Goal: Contribute content: Add original content to the website for others to see

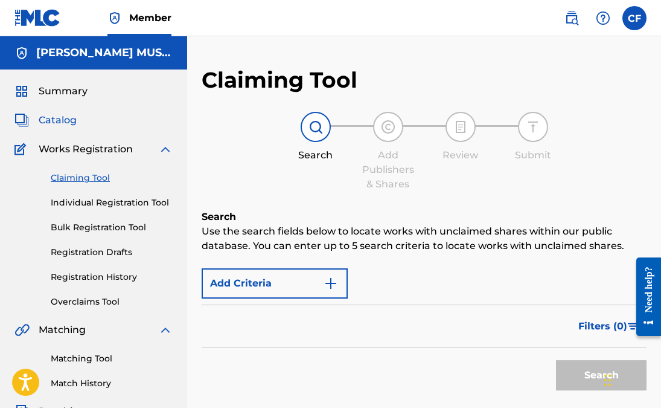
click at [69, 120] on span "Catalog" at bounding box center [58, 120] width 38 height 14
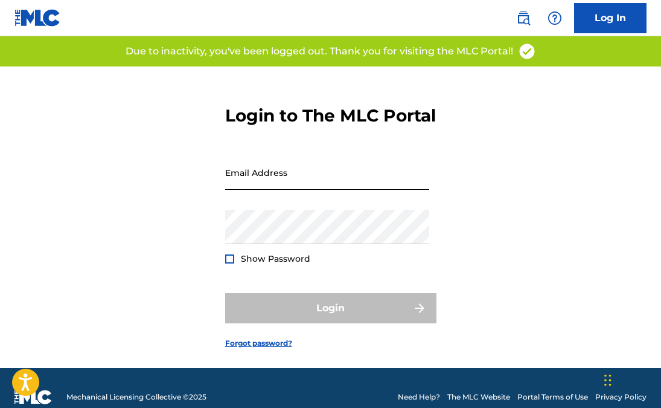
click at [319, 187] on input "Email Address" at bounding box center [327, 172] width 204 height 34
type input "[EMAIL_ADDRESS][DOMAIN_NAME]"
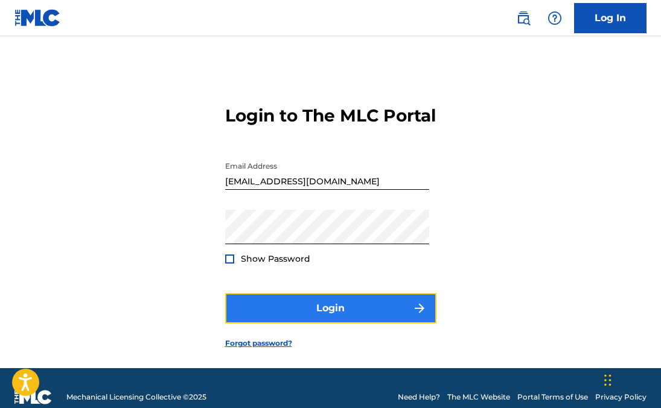
click at [304, 318] on button "Login" at bounding box center [330, 308] width 211 height 30
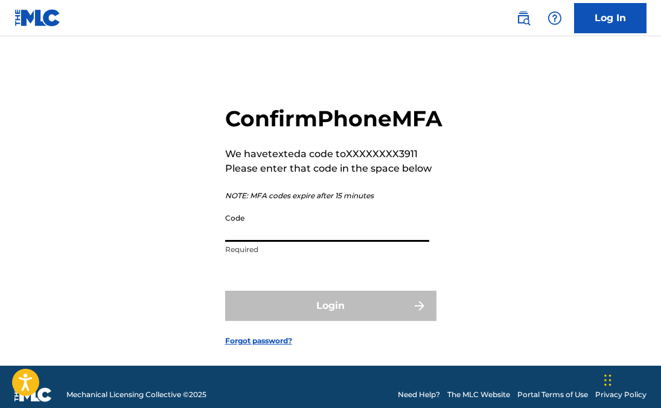
click at [296, 242] on input "Code" at bounding box center [327, 224] width 204 height 34
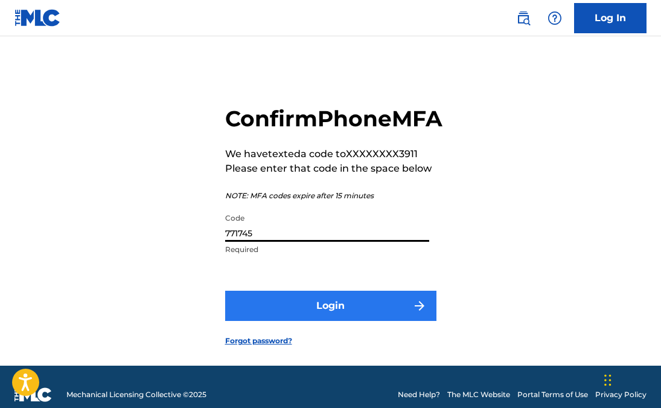
type input "771745"
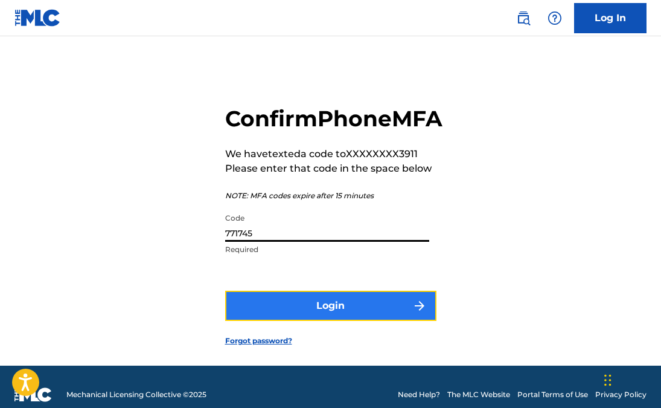
click at [368, 321] on button "Login" at bounding box center [330, 305] width 211 height 30
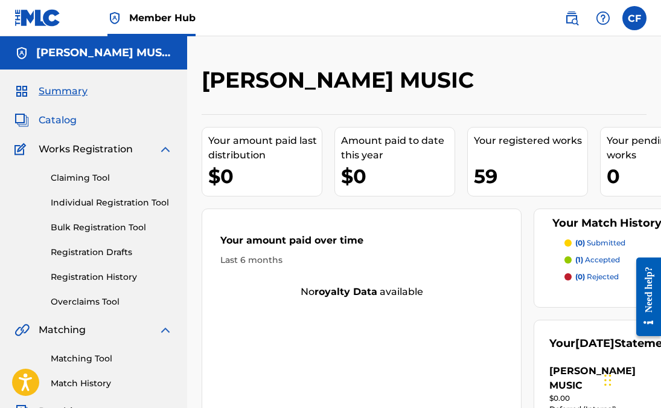
click at [61, 123] on span "Catalog" at bounding box center [58, 120] width 38 height 14
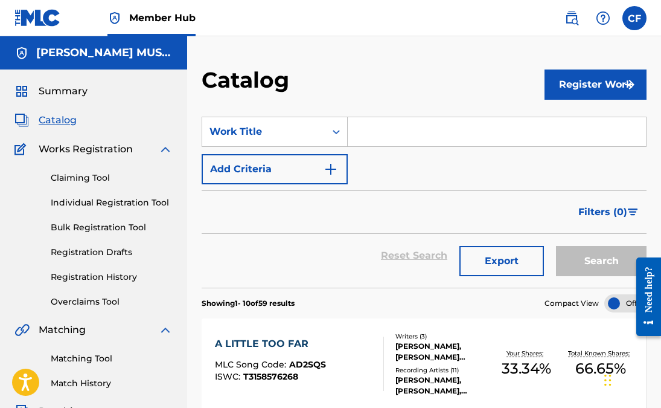
drag, startPoint x: 660, startPoint y: 114, endPoint x: 661, endPoint y: 129, distance: 14.5
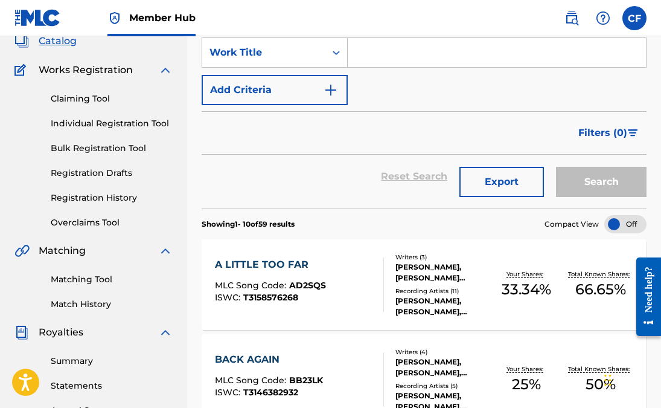
scroll to position [81, 0]
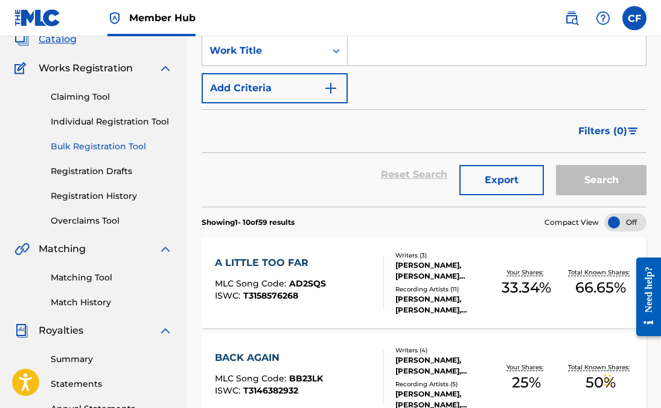
click at [117, 147] on link "Bulk Registration Tool" at bounding box center [112, 146] width 122 height 13
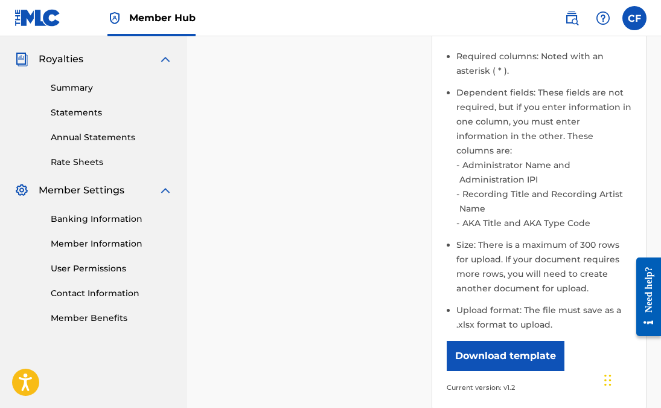
scroll to position [356, 0]
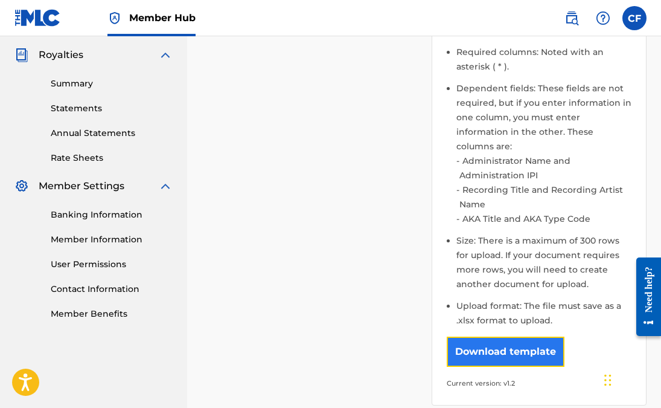
click at [534, 341] on button "Download template" at bounding box center [506, 351] width 118 height 30
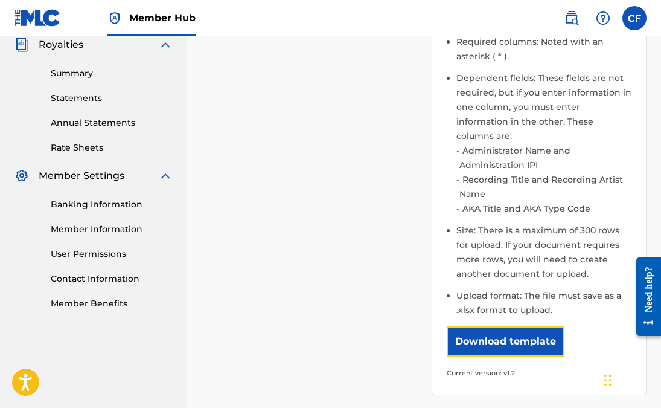
scroll to position [0, 0]
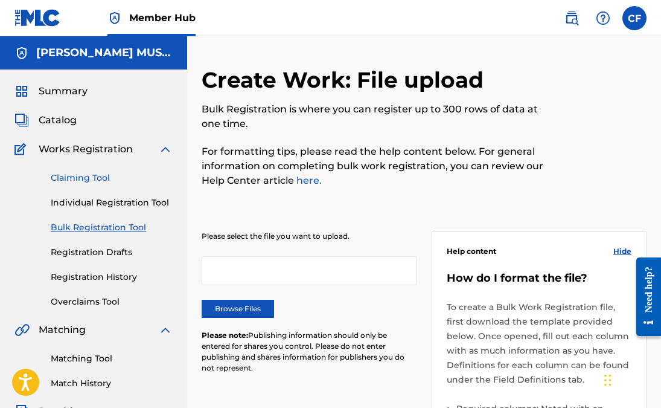
click at [89, 178] on link "Claiming Tool" at bounding box center [112, 177] width 122 height 13
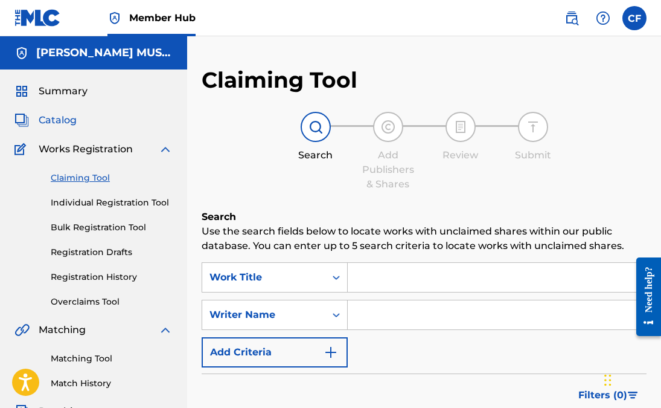
click at [70, 123] on span "Catalog" at bounding box center [58, 120] width 38 height 14
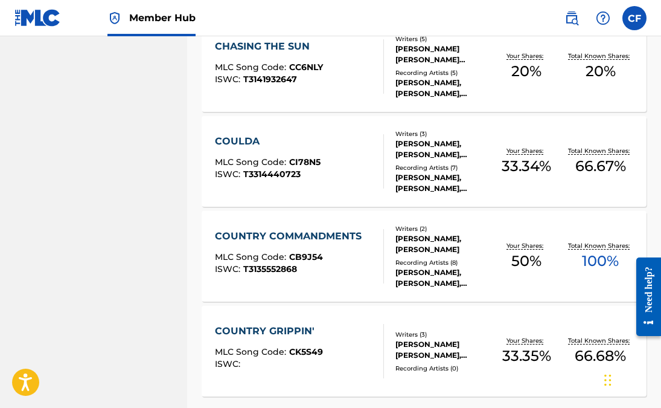
scroll to position [975, 0]
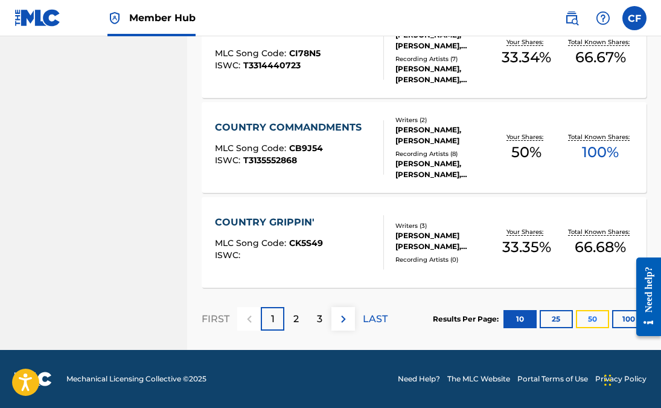
click at [598, 319] on button "50" at bounding box center [592, 319] width 33 height 18
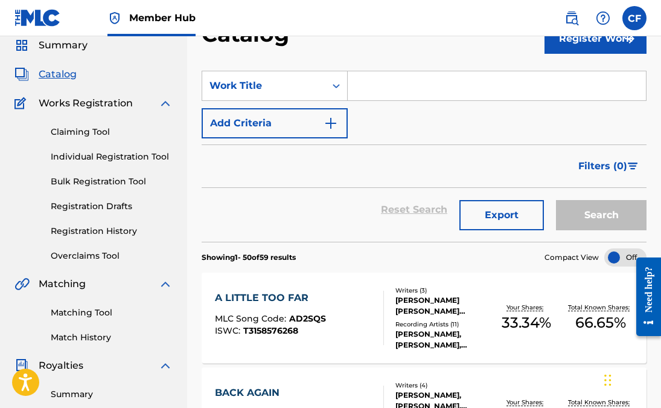
scroll to position [34, 0]
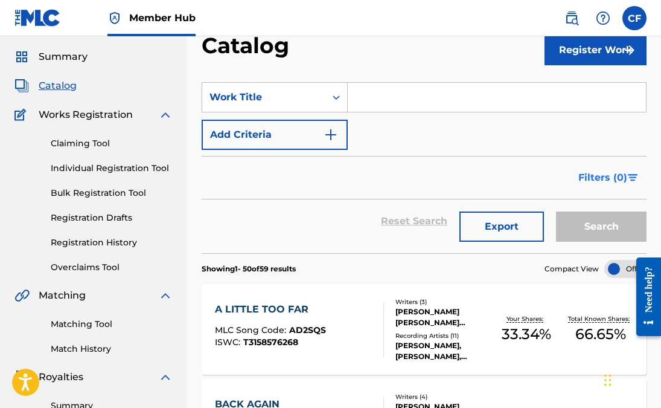
click at [632, 178] on img "Search Form" at bounding box center [633, 177] width 10 height 7
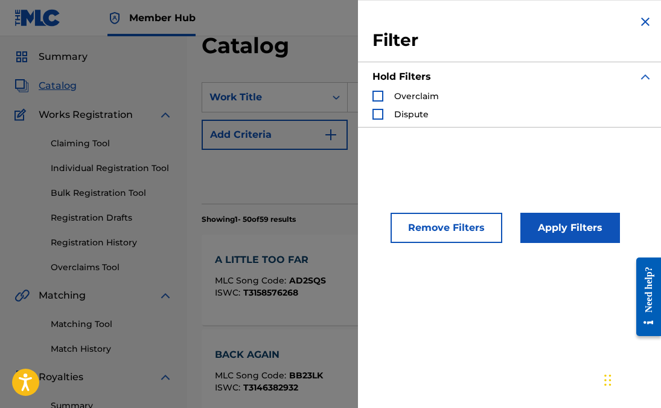
click at [638, 19] on img "Search Form" at bounding box center [645, 21] width 14 height 14
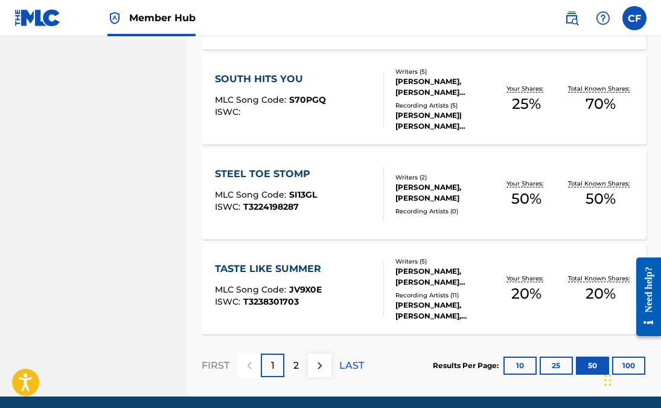
scroll to position [4740, 0]
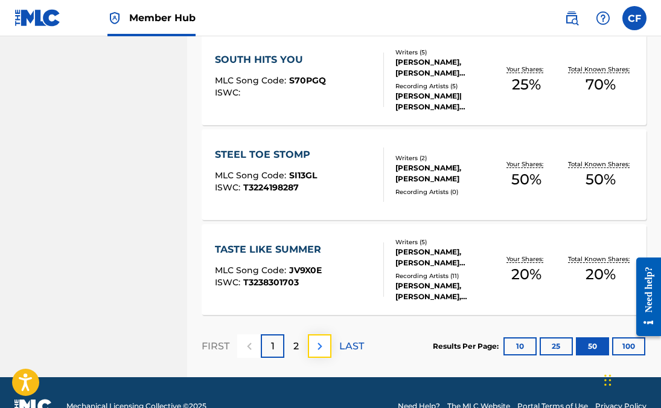
click at [321, 348] on img at bounding box center [320, 346] width 14 height 14
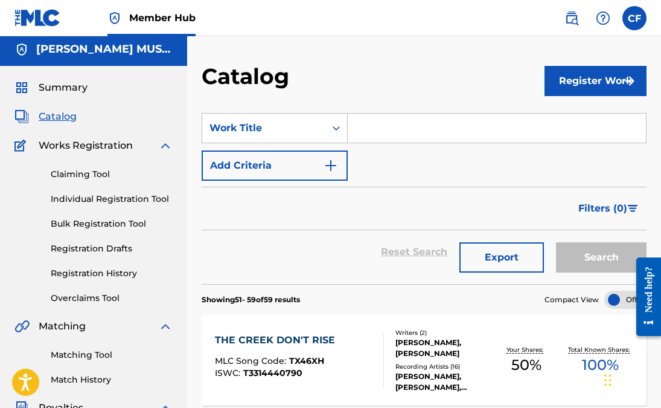
scroll to position [0, 0]
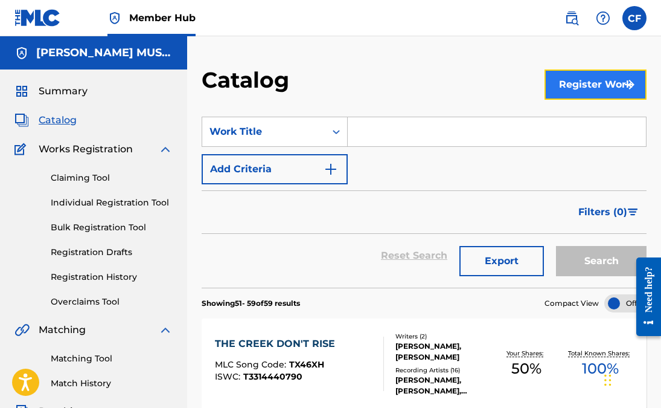
click at [557, 93] on button "Register Work" at bounding box center [596, 84] width 103 height 30
